Goal: Task Accomplishment & Management: Use online tool/utility

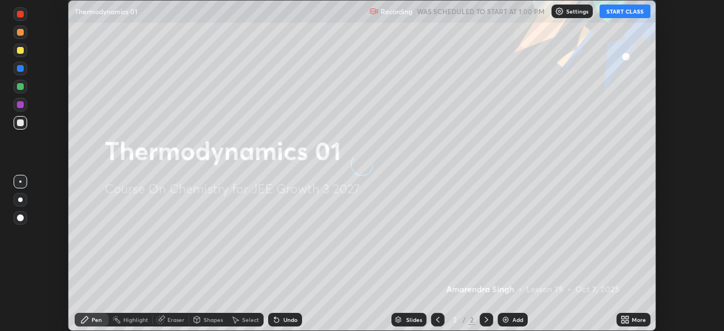
scroll to position [331, 724]
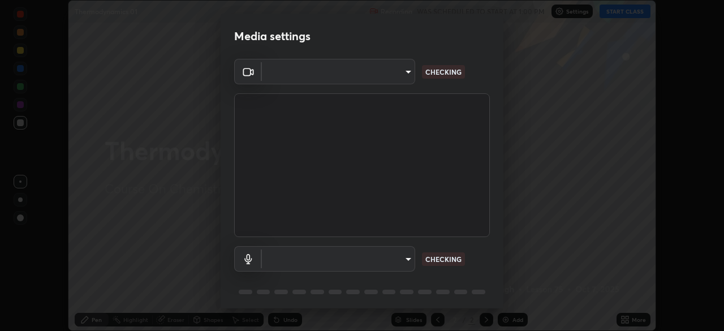
type input "5e1da8a903b220cac6b31686ac77a2afb6daddba6b0fd13541602d8cc7df4534"
click at [382, 256] on body "Erase all Thermodynamics 01 Recording WAS SCHEDULED TO START AT 1:00 PM Setting…" at bounding box center [362, 165] width 724 height 331
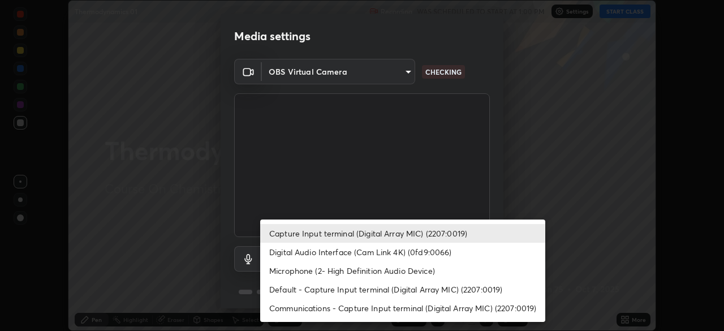
click at [513, 170] on div at bounding box center [362, 165] width 724 height 331
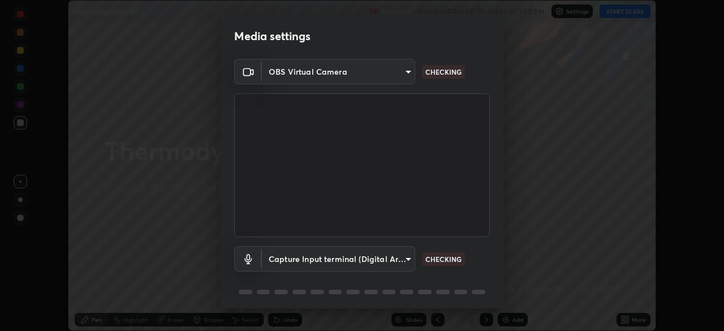
scroll to position [40, 0]
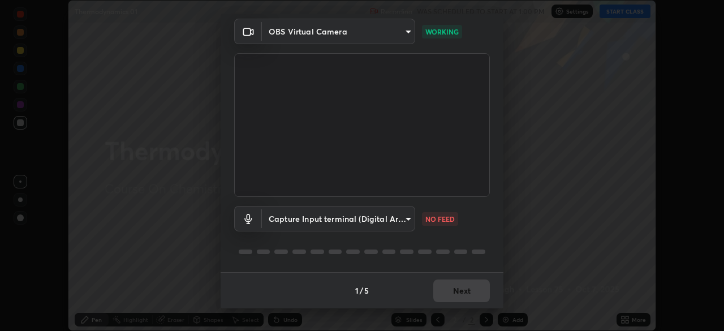
click at [397, 217] on body "Erase all Thermodynamics 01 Recording WAS SCHEDULED TO START AT 1:00 PM Setting…" at bounding box center [362, 165] width 724 height 331
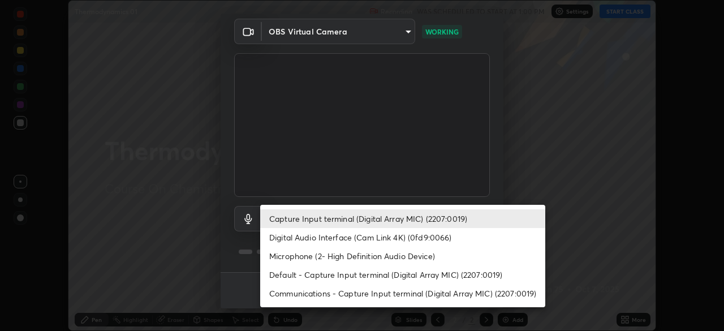
click at [386, 239] on li "Digital Audio Interface (Cam Link 4K) (0fd9:0066)" at bounding box center [402, 237] width 285 height 19
type input "7957ec2547c54944d229c1ea233b2155d921ed1212eedb0e7043564289facb68"
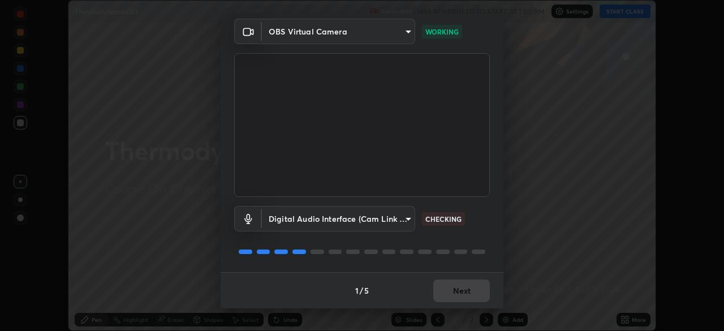
click at [566, 198] on div "Media settings OBS Virtual Camera 5e1da8a903b220cac6b31686ac77a2afb6daddba6b0fd…" at bounding box center [362, 165] width 724 height 331
click at [571, 204] on div "Media settings OBS Virtual Camera 5e1da8a903b220cac6b31686ac77a2afb6daddba6b0fd…" at bounding box center [362, 165] width 724 height 331
click at [574, 201] on div "Media settings OBS Virtual Camera 5e1da8a903b220cac6b31686ac77a2afb6daddba6b0fd…" at bounding box center [362, 165] width 724 height 331
click at [574, 197] on div "Media settings OBS Virtual Camera 5e1da8a903b220cac6b31686ac77a2afb6daddba6b0fd…" at bounding box center [362, 165] width 724 height 331
click at [577, 199] on div "Media settings OBS Virtual Camera 5e1da8a903b220cac6b31686ac77a2afb6daddba6b0fd…" at bounding box center [362, 165] width 724 height 331
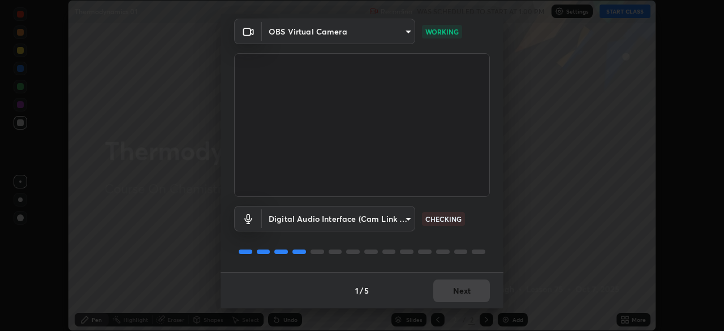
click at [579, 201] on div "Media settings OBS Virtual Camera 5e1da8a903b220cac6b31686ac77a2afb6daddba6b0fd…" at bounding box center [362, 165] width 724 height 331
click at [471, 296] on button "Next" at bounding box center [461, 291] width 57 height 23
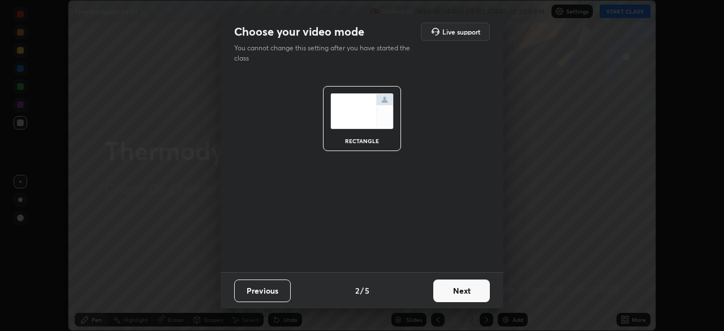
scroll to position [0, 0]
click at [471, 291] on button "Next" at bounding box center [461, 291] width 57 height 23
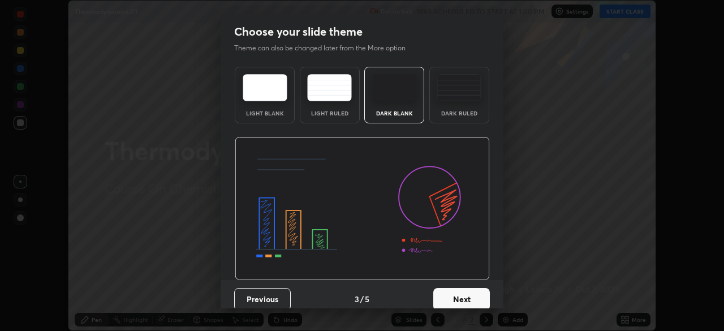
click at [474, 291] on button "Next" at bounding box center [461, 299] width 57 height 23
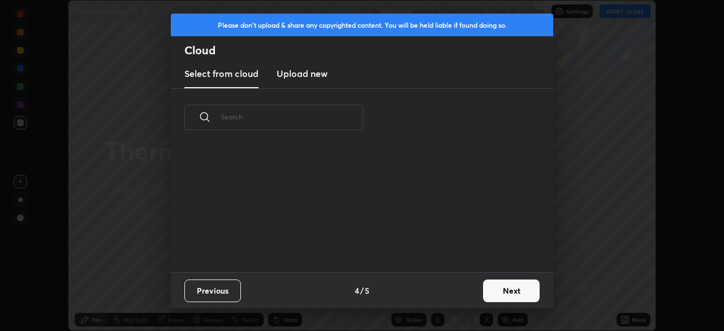
click at [499, 285] on button "Next" at bounding box center [511, 291] width 57 height 23
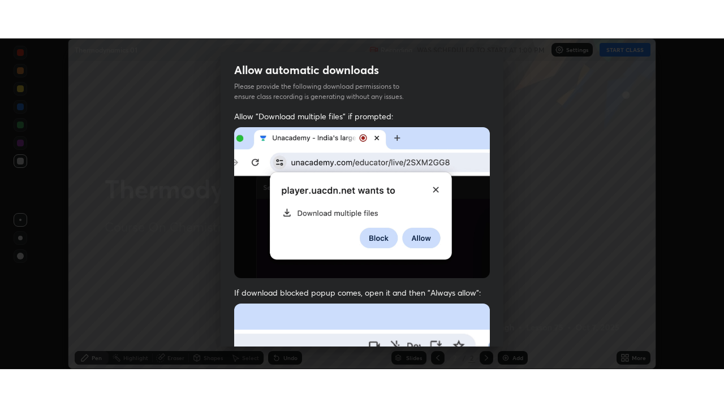
scroll to position [271, 0]
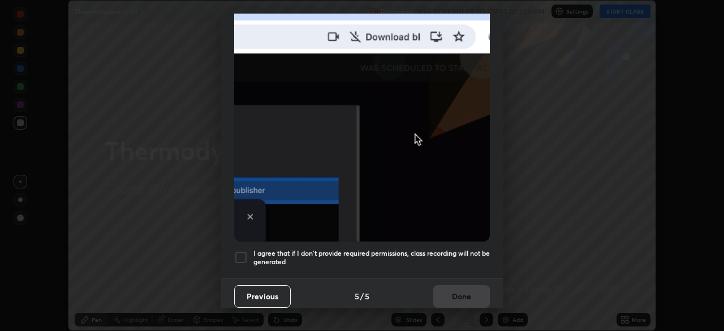
click at [236, 253] on div at bounding box center [241, 258] width 14 height 14
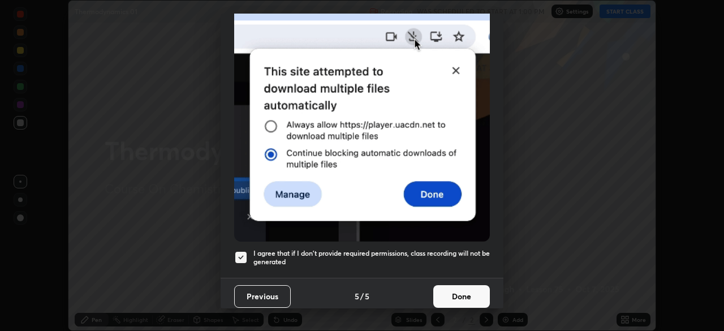
click at [462, 293] on button "Done" at bounding box center [461, 296] width 57 height 23
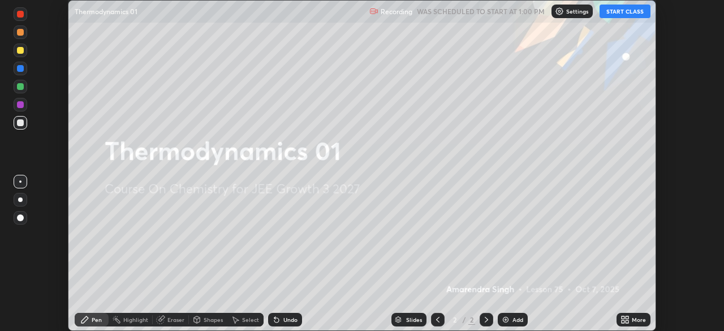
click at [634, 315] on div "More" at bounding box center [634, 320] width 34 height 14
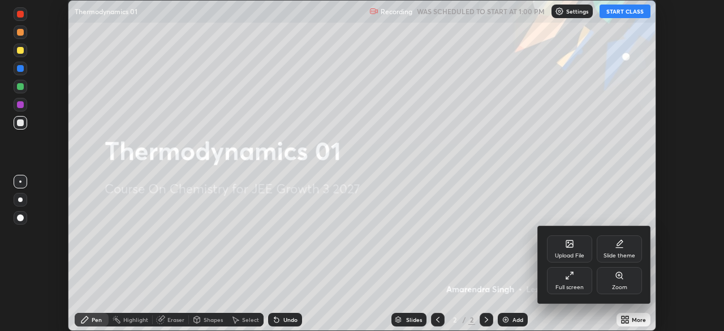
click at [578, 281] on div "Full screen" at bounding box center [569, 280] width 45 height 27
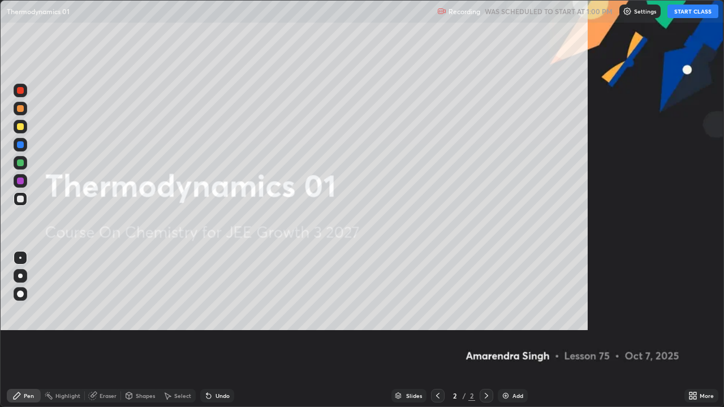
scroll to position [407, 724]
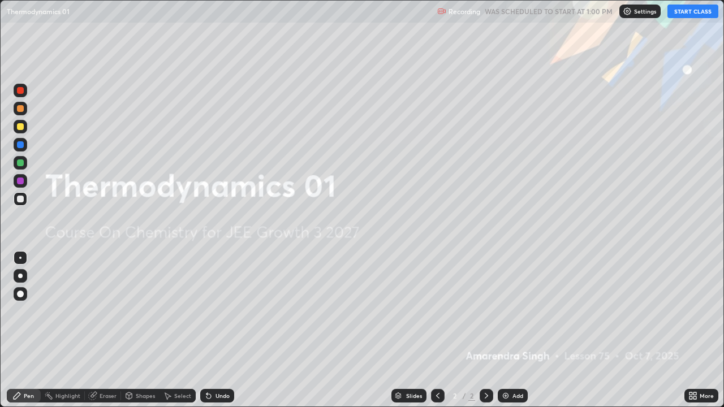
click at [693, 11] on button "START CLASS" at bounding box center [693, 12] width 51 height 14
click at [485, 330] on icon at bounding box center [486, 396] width 9 height 9
click at [507, 330] on img at bounding box center [505, 396] width 9 height 9
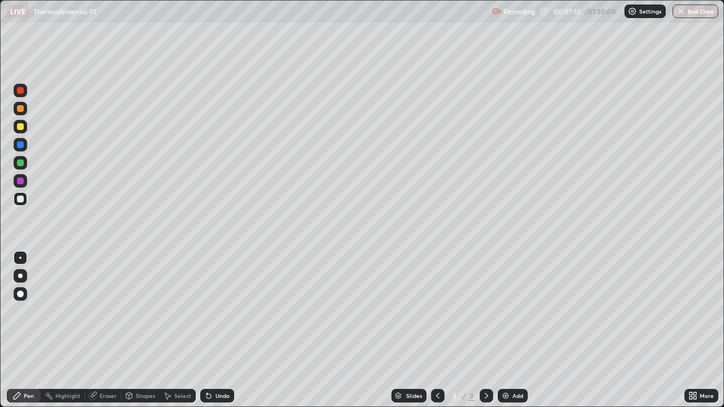
click at [18, 128] on div at bounding box center [20, 126] width 7 height 7
click at [213, 330] on div "Undo" at bounding box center [217, 396] width 34 height 14
click at [214, 330] on div "Undo" at bounding box center [217, 396] width 34 height 14
click at [213, 330] on div "Undo" at bounding box center [217, 396] width 34 height 14
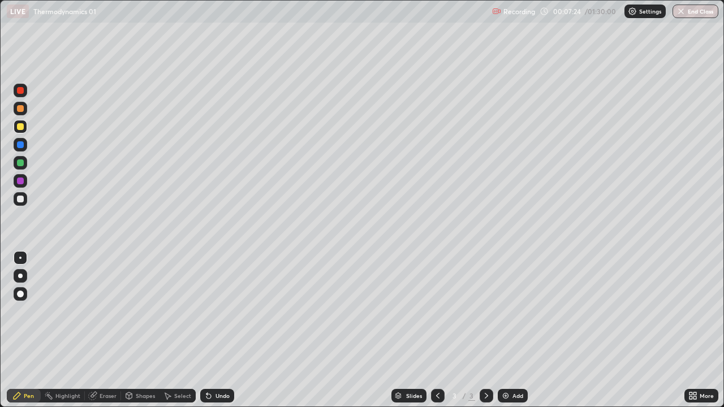
click at [214, 330] on div "Undo" at bounding box center [217, 396] width 34 height 14
click at [22, 181] on div at bounding box center [20, 181] width 7 height 7
click at [19, 200] on div at bounding box center [20, 199] width 7 height 7
click at [513, 330] on div "Add" at bounding box center [518, 396] width 11 height 6
click at [216, 330] on div "Undo" at bounding box center [217, 396] width 34 height 14
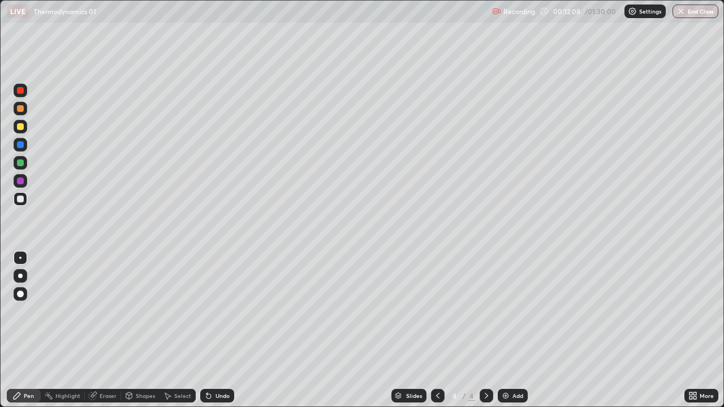
click at [214, 330] on div "Undo" at bounding box center [217, 396] width 34 height 14
click at [216, 330] on div "Undo" at bounding box center [223, 396] width 14 height 6
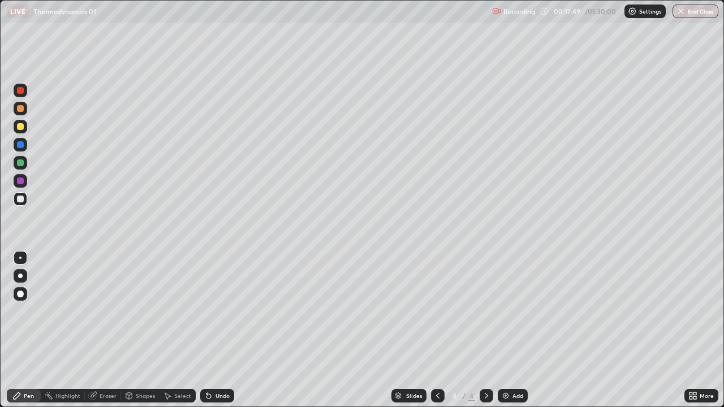
click at [504, 330] on img at bounding box center [505, 396] width 9 height 9
click at [18, 130] on div at bounding box center [20, 126] width 7 height 7
click at [14, 163] on div at bounding box center [21, 163] width 14 height 14
click at [14, 126] on div at bounding box center [21, 127] width 14 height 14
click at [20, 126] on div at bounding box center [20, 126] width 7 height 7
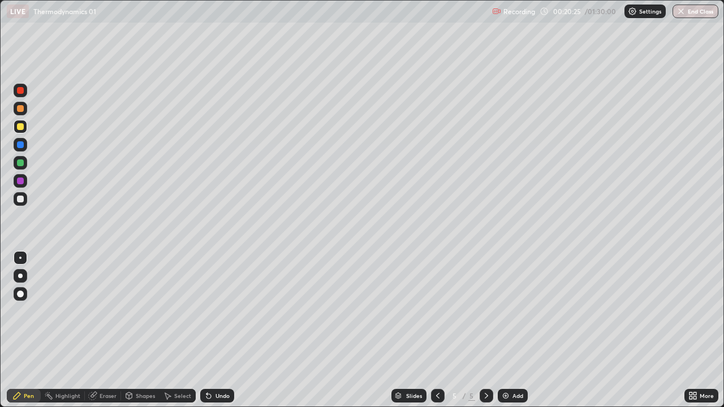
click at [18, 145] on div at bounding box center [20, 144] width 7 height 7
click at [16, 199] on div at bounding box center [21, 199] width 14 height 14
click at [19, 127] on div at bounding box center [20, 126] width 7 height 7
click at [23, 178] on div at bounding box center [21, 181] width 14 height 14
click at [17, 110] on div at bounding box center [20, 108] width 7 height 7
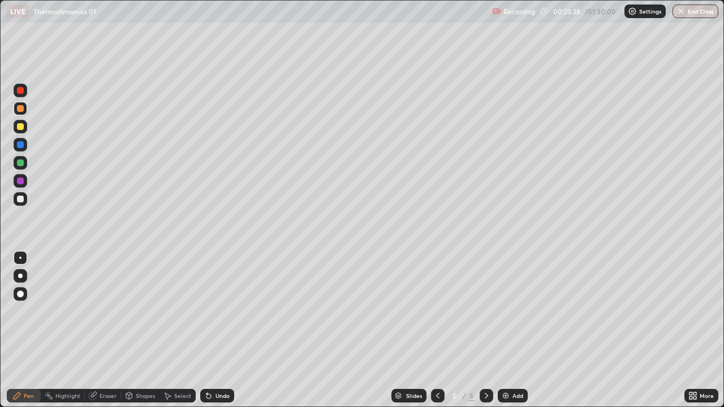
click at [19, 184] on div at bounding box center [20, 181] width 7 height 7
click at [222, 330] on div "Undo" at bounding box center [217, 396] width 34 height 14
click at [219, 330] on div "Undo" at bounding box center [217, 396] width 34 height 14
click at [218, 330] on div "Undo" at bounding box center [217, 396] width 34 height 14
click at [219, 330] on div "Undo" at bounding box center [217, 396] width 34 height 14
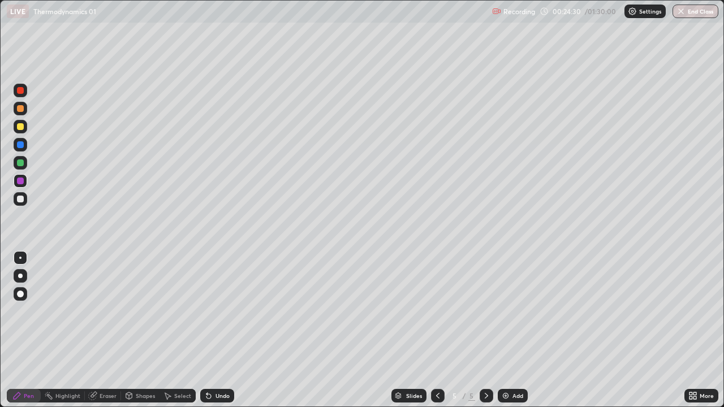
click at [220, 330] on div "Undo" at bounding box center [217, 396] width 34 height 14
click at [509, 330] on div "Add" at bounding box center [513, 396] width 30 height 14
click at [22, 88] on div at bounding box center [20, 90] width 7 height 7
click at [18, 111] on div at bounding box center [20, 108] width 7 height 7
click at [23, 198] on div at bounding box center [20, 199] width 7 height 7
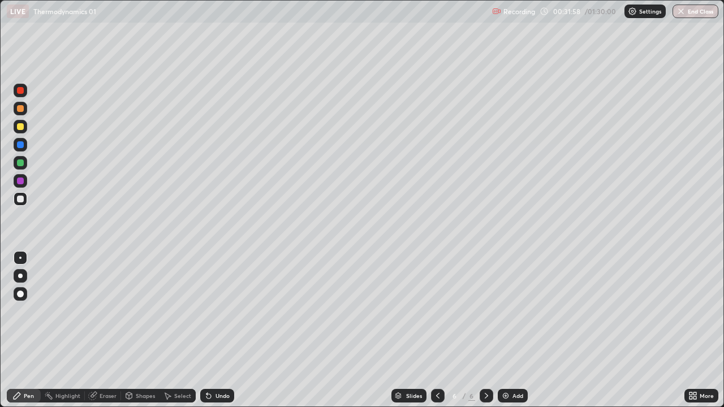
click at [19, 127] on div at bounding box center [20, 126] width 7 height 7
click at [25, 162] on div at bounding box center [21, 163] width 14 height 14
click at [22, 145] on div at bounding box center [20, 144] width 7 height 7
click at [17, 197] on div at bounding box center [20, 199] width 7 height 7
click at [19, 181] on div at bounding box center [20, 181] width 7 height 7
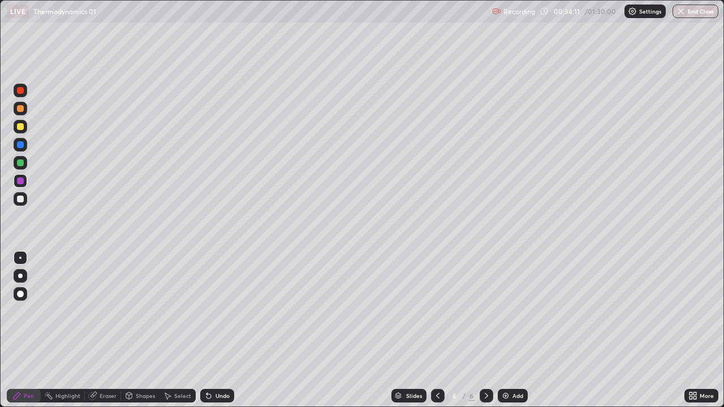
click at [18, 151] on div at bounding box center [21, 145] width 14 height 14
click at [513, 330] on div "Add" at bounding box center [518, 396] width 11 height 6
click at [22, 94] on div at bounding box center [21, 91] width 14 height 14
click at [18, 126] on div at bounding box center [20, 126] width 7 height 7
click at [18, 161] on div at bounding box center [20, 163] width 7 height 7
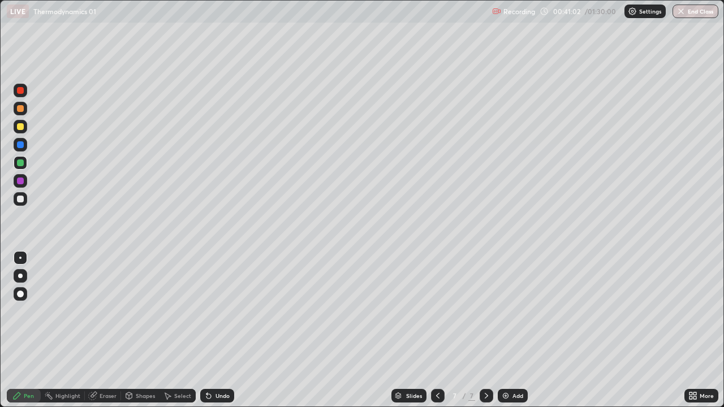
click at [23, 88] on div at bounding box center [20, 90] width 7 height 7
click at [438, 330] on icon at bounding box center [437, 396] width 9 height 9
click at [437, 330] on icon at bounding box center [437, 396] width 9 height 9
click at [485, 330] on icon at bounding box center [486, 396] width 9 height 9
click at [487, 330] on icon at bounding box center [486, 396] width 9 height 9
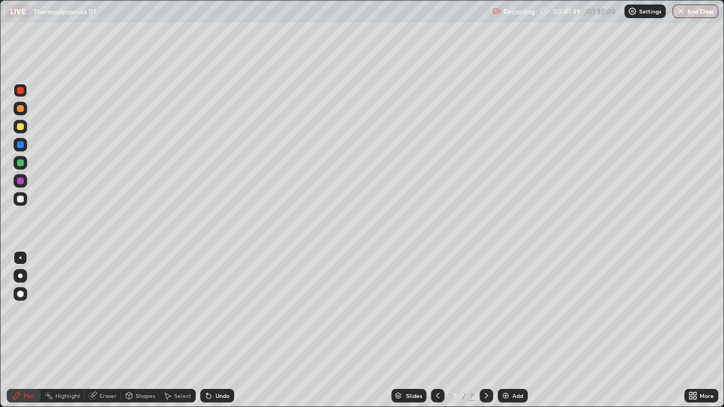
click at [20, 200] on div at bounding box center [20, 199] width 7 height 7
click at [216, 330] on div "Undo" at bounding box center [223, 396] width 14 height 6
click at [214, 330] on div "Undo" at bounding box center [217, 396] width 34 height 14
click at [218, 330] on div "Undo" at bounding box center [223, 396] width 14 height 6
click at [217, 330] on div "Undo" at bounding box center [223, 396] width 14 height 6
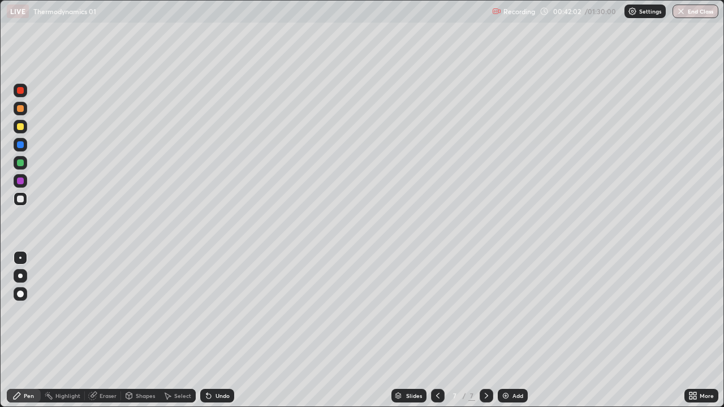
click at [213, 330] on div "Undo" at bounding box center [217, 396] width 34 height 14
click at [215, 330] on div "Undo" at bounding box center [217, 396] width 34 height 14
click at [20, 141] on div at bounding box center [21, 145] width 14 height 14
click at [513, 330] on div "Add" at bounding box center [518, 396] width 11 height 6
click at [20, 109] on div at bounding box center [20, 108] width 7 height 7
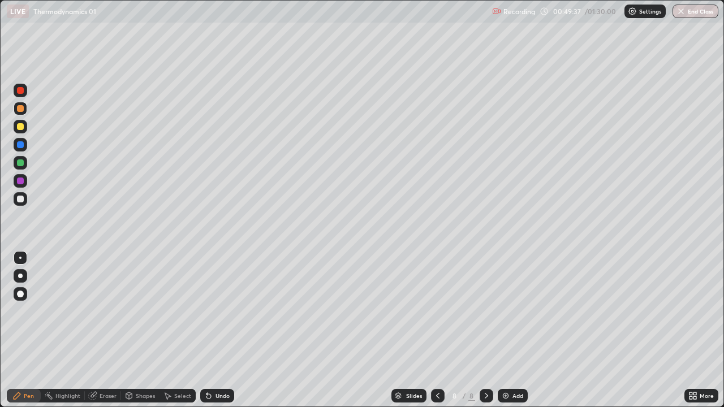
click at [21, 163] on div at bounding box center [20, 163] width 7 height 7
click at [19, 181] on div at bounding box center [20, 181] width 7 height 7
click at [20, 200] on div at bounding box center [20, 199] width 7 height 7
click at [25, 184] on div at bounding box center [21, 181] width 14 height 14
click at [16, 130] on div at bounding box center [21, 127] width 14 height 14
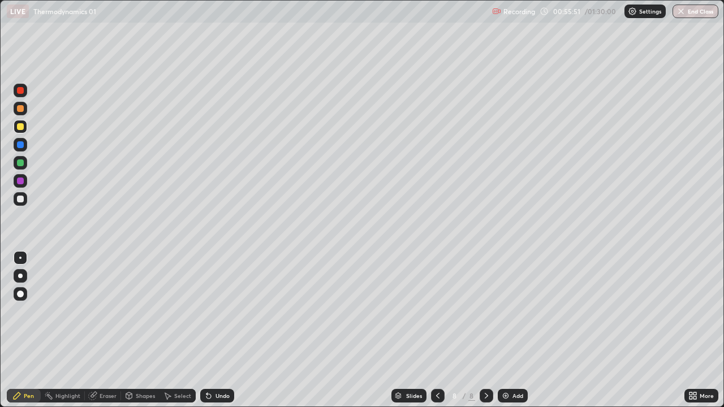
click at [22, 201] on div at bounding box center [20, 199] width 7 height 7
click at [19, 127] on div at bounding box center [20, 126] width 7 height 7
click at [207, 330] on icon at bounding box center [209, 396] width 5 height 5
click at [208, 330] on icon at bounding box center [209, 396] width 5 height 5
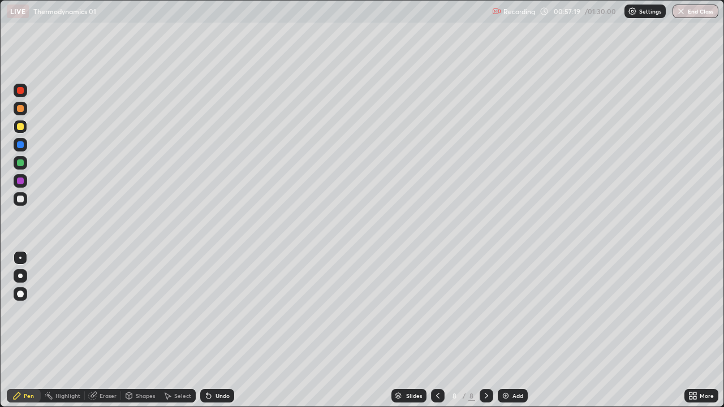
click at [209, 330] on icon at bounding box center [209, 396] width 5 height 5
click at [210, 330] on icon at bounding box center [208, 396] width 9 height 9
click at [209, 330] on icon at bounding box center [209, 396] width 5 height 5
click at [210, 330] on icon at bounding box center [208, 396] width 9 height 9
click at [63, 330] on div "Highlight" at bounding box center [67, 396] width 25 height 6
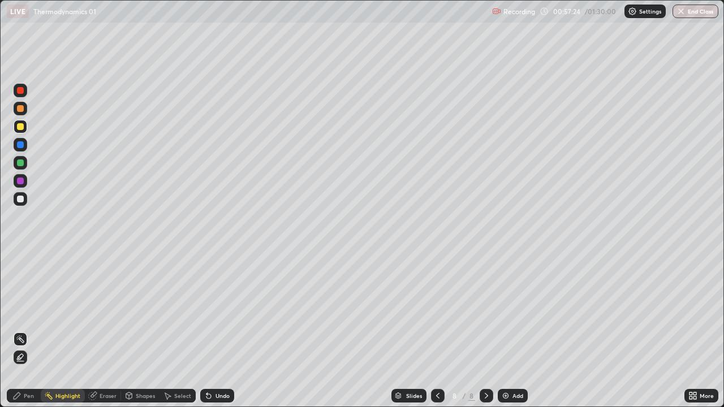
click at [102, 330] on div "Eraser" at bounding box center [108, 396] width 17 height 6
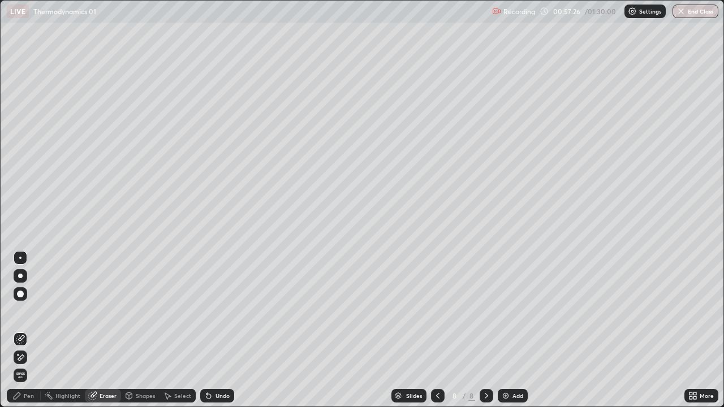
click at [25, 330] on div "Pen" at bounding box center [29, 396] width 10 height 6
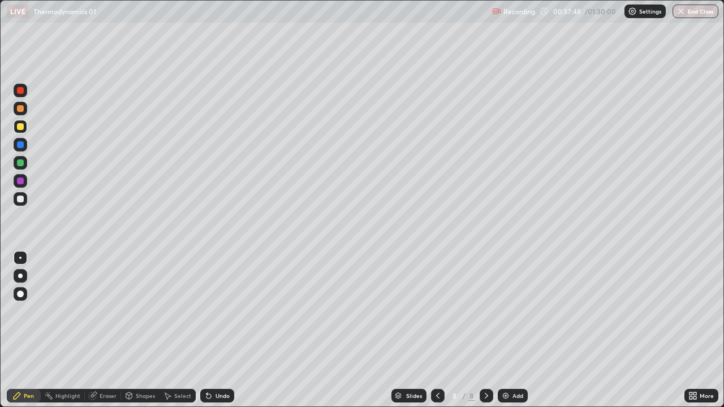
click at [20, 200] on div at bounding box center [20, 199] width 7 height 7
click at [221, 330] on div "Undo" at bounding box center [223, 396] width 14 height 6
click at [516, 330] on div "Add" at bounding box center [518, 396] width 11 height 6
click at [513, 330] on div "Add" at bounding box center [518, 396] width 11 height 6
click at [22, 164] on div at bounding box center [20, 163] width 7 height 7
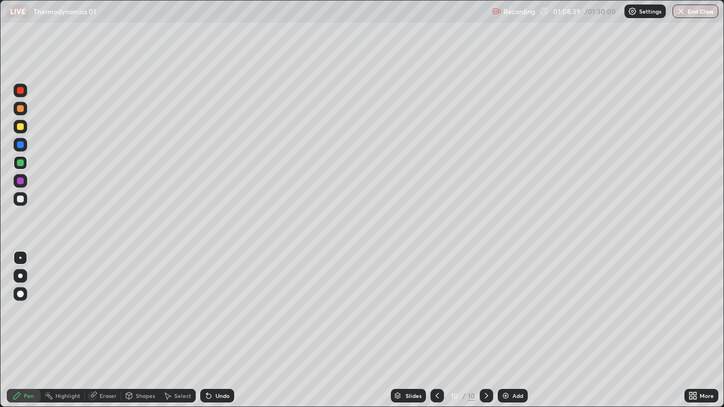
click at [20, 201] on div at bounding box center [20, 199] width 7 height 7
click at [18, 183] on div at bounding box center [20, 181] width 7 height 7
click at [17, 162] on div at bounding box center [20, 163] width 7 height 7
click at [20, 199] on div at bounding box center [20, 199] width 7 height 7
click at [20, 164] on div at bounding box center [20, 163] width 7 height 7
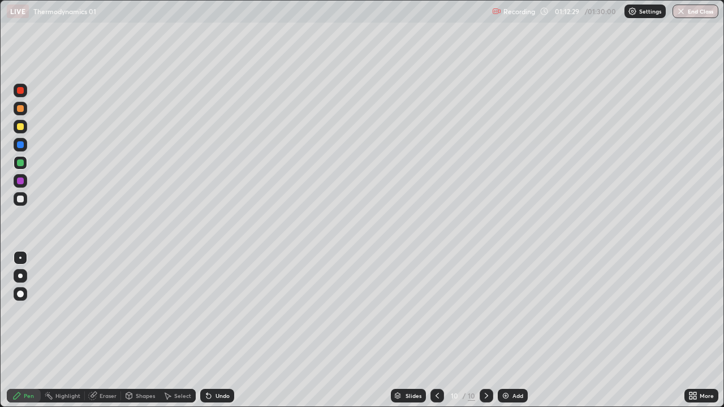
click at [17, 113] on div at bounding box center [21, 109] width 14 height 14
click at [220, 330] on div "Undo" at bounding box center [223, 396] width 14 height 6
click at [218, 330] on div "Undo" at bounding box center [217, 396] width 34 height 14
click at [217, 330] on div "Undo" at bounding box center [217, 396] width 34 height 14
click at [19, 179] on div at bounding box center [20, 181] width 7 height 7
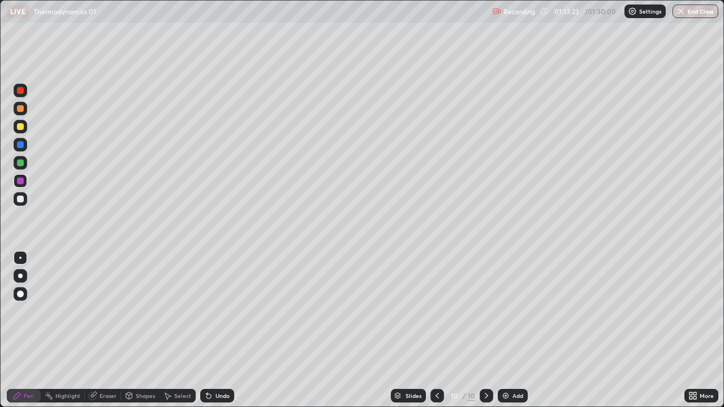
click at [15, 112] on div at bounding box center [21, 109] width 14 height 14
click at [217, 330] on div "Undo" at bounding box center [217, 396] width 34 height 14
click at [105, 330] on div "Eraser" at bounding box center [108, 396] width 17 height 6
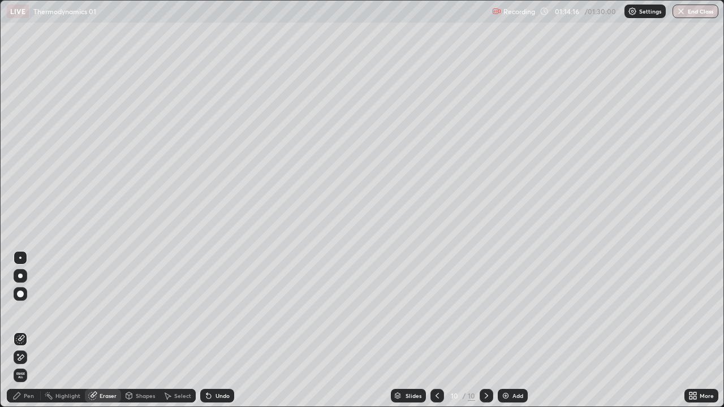
click at [24, 330] on div "Pen" at bounding box center [29, 396] width 10 height 6
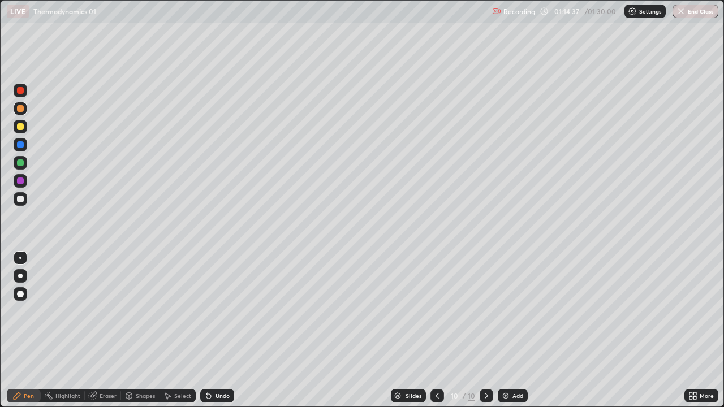
click at [19, 149] on div at bounding box center [21, 145] width 14 height 14
click at [515, 330] on div "Add" at bounding box center [518, 396] width 11 height 6
click at [18, 167] on div at bounding box center [21, 163] width 14 height 14
click at [16, 198] on div at bounding box center [21, 199] width 14 height 14
click at [223, 330] on div "Undo" at bounding box center [223, 396] width 14 height 6
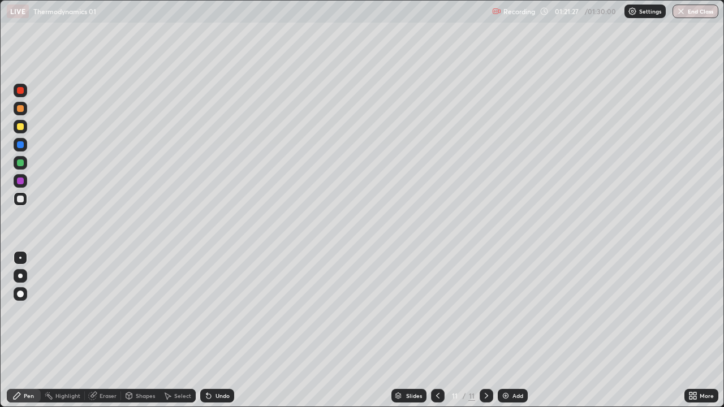
click at [220, 330] on div "Undo" at bounding box center [223, 396] width 14 height 6
click at [219, 330] on div "Undo" at bounding box center [223, 396] width 14 height 6
click at [232, 330] on div "Undo" at bounding box center [217, 396] width 34 height 14
click at [698, 10] on button "End Class" at bounding box center [696, 12] width 46 height 14
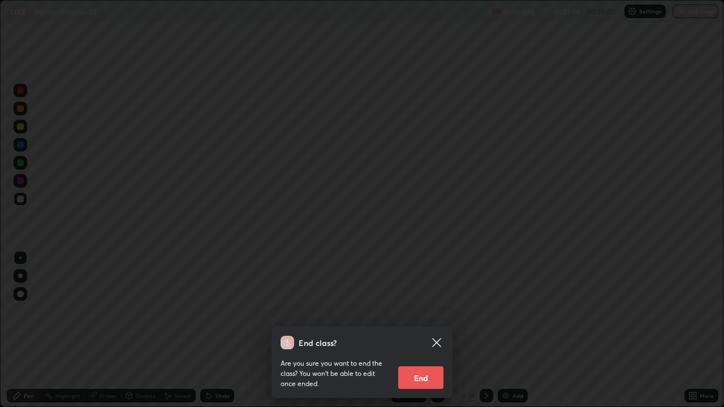
click at [423, 330] on button "End" at bounding box center [420, 378] width 45 height 23
